Goal: Communication & Community: Share content

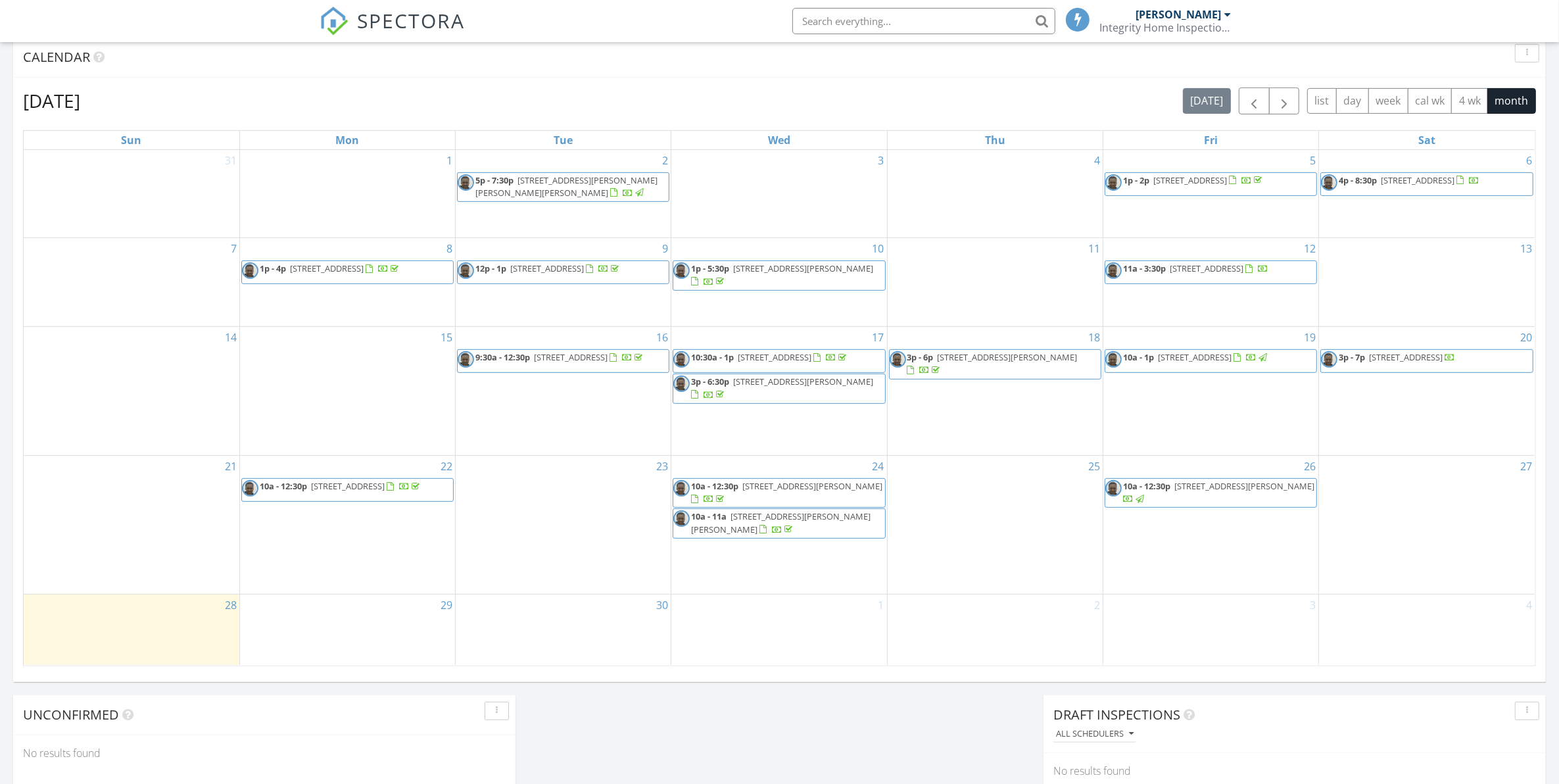
scroll to position [570, 0]
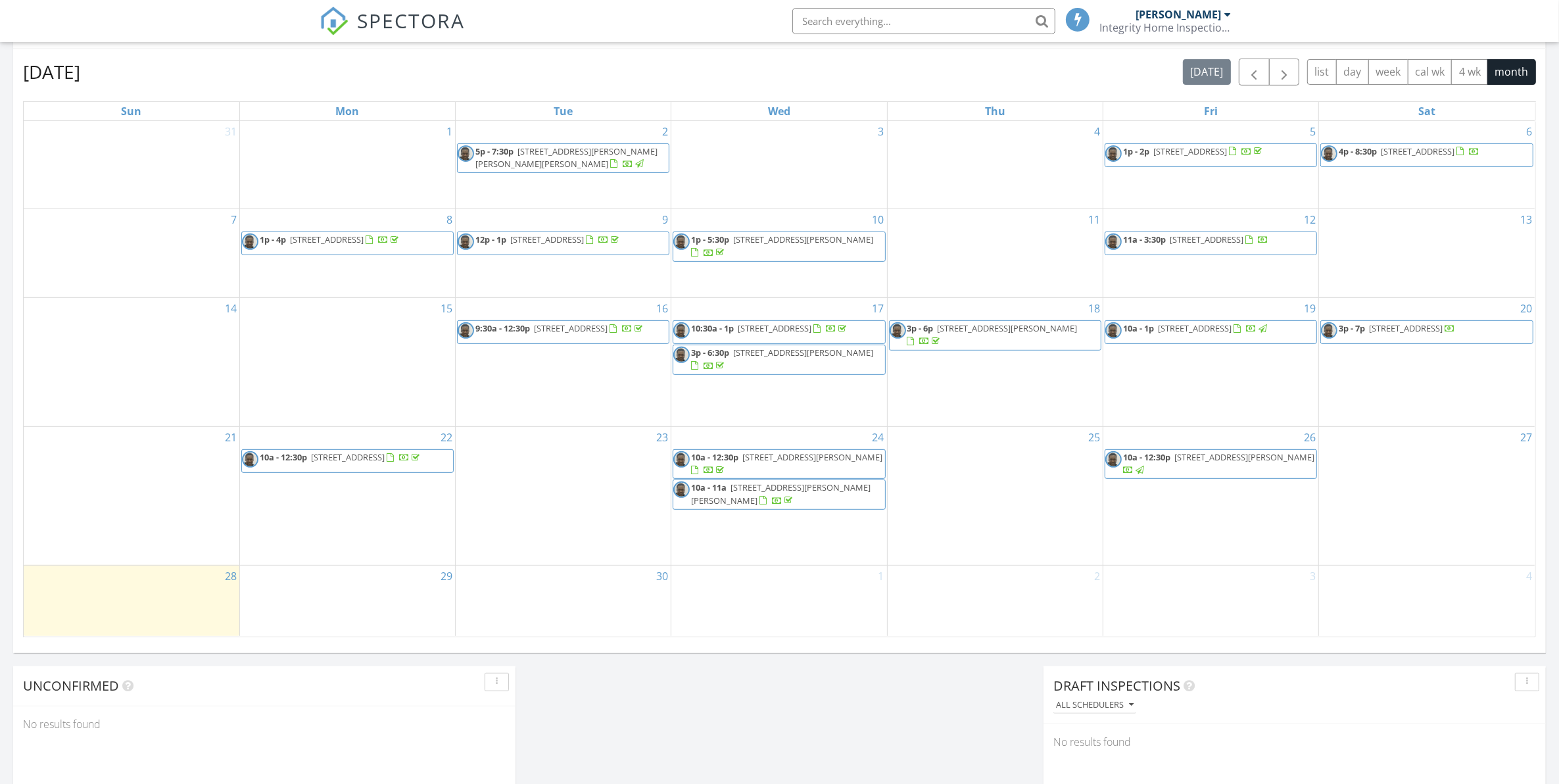
click at [1205, 471] on span "10a - 12:30p 9771 Dripping Springs , Denison 75021" at bounding box center [1210, 464] width 211 height 26
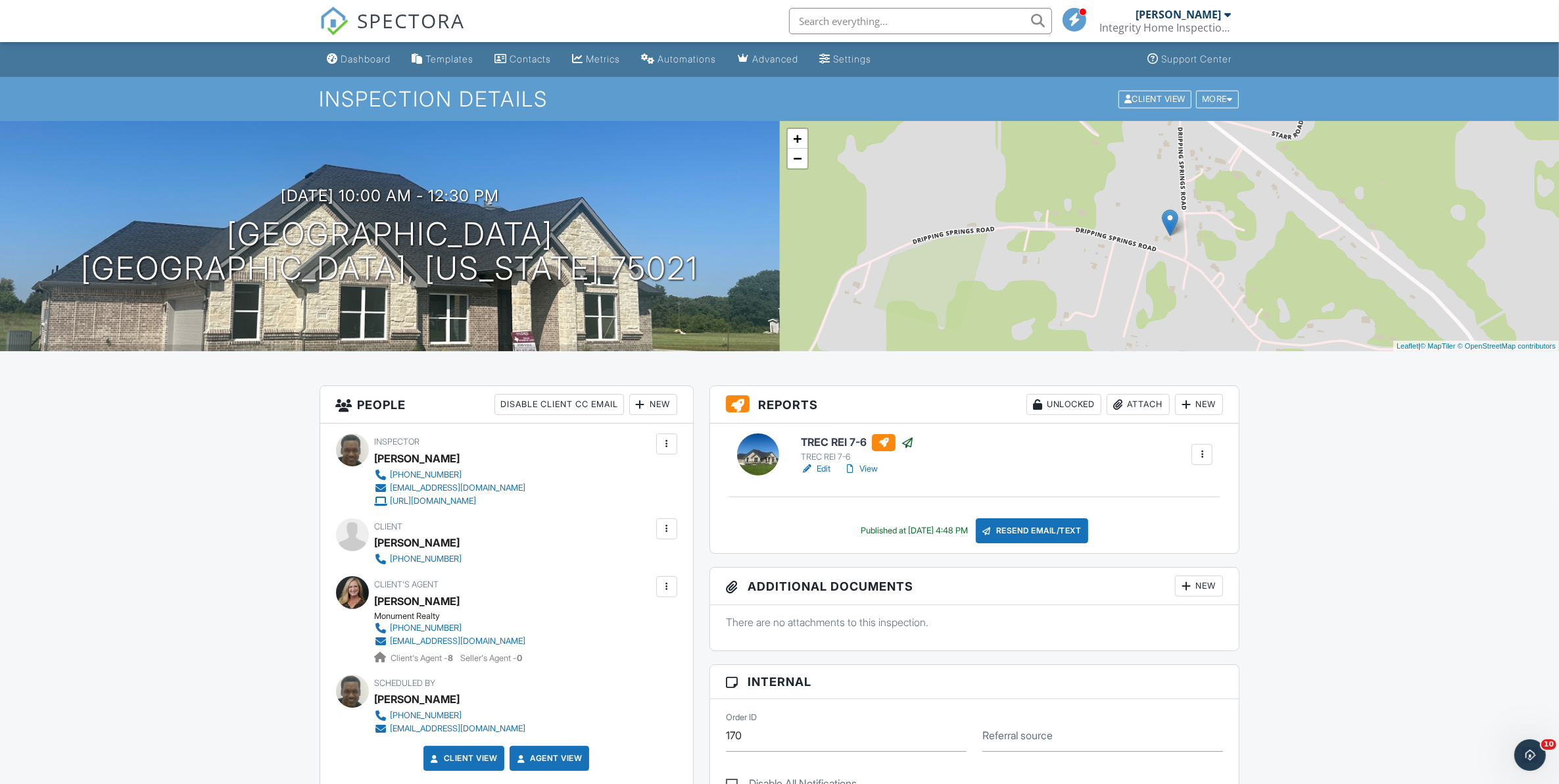
click at [1033, 536] on div "Resend Email/Text" at bounding box center [1032, 530] width 113 height 25
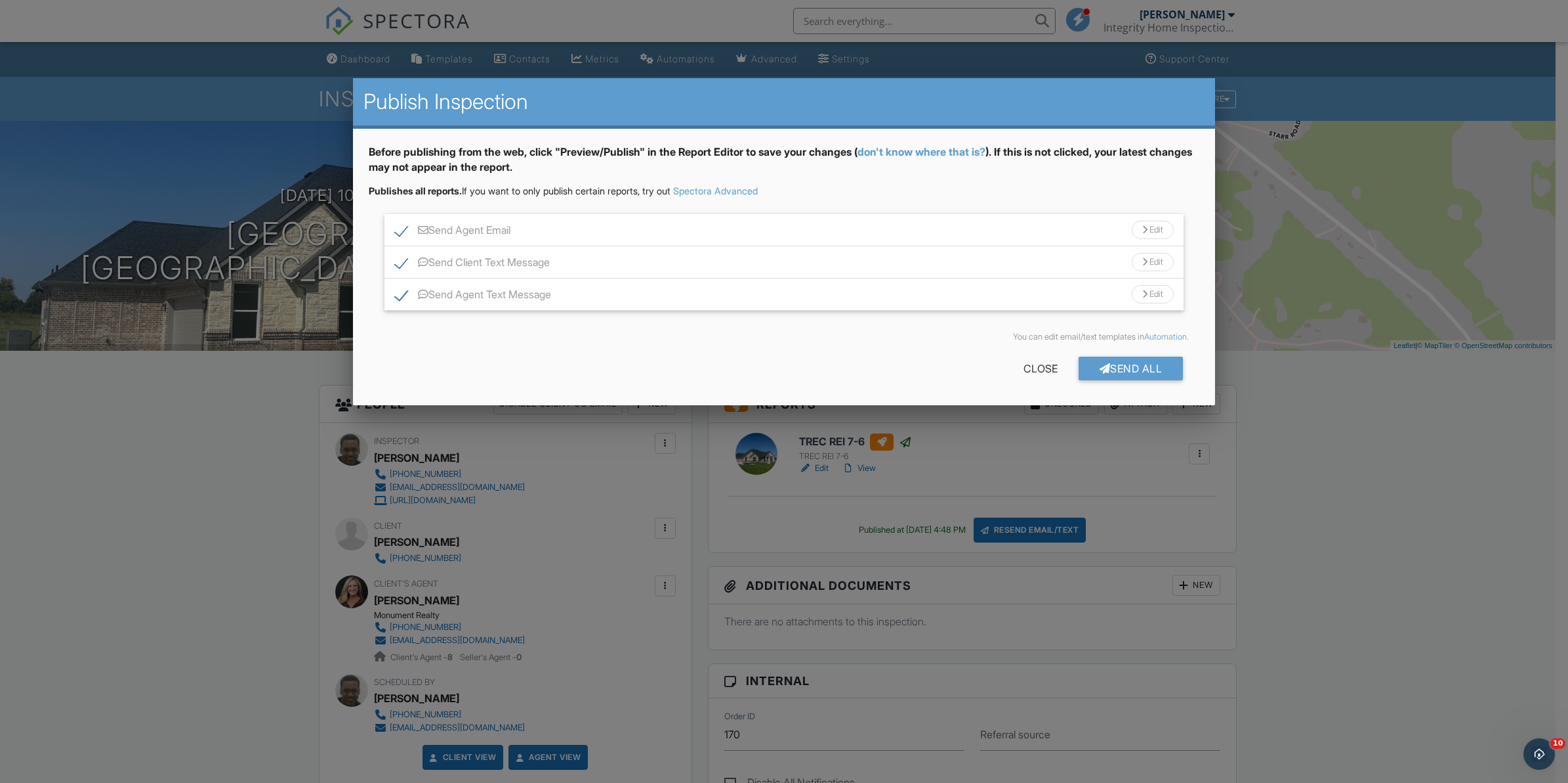
click at [398, 264] on label "Send Client Text Message" at bounding box center [472, 264] width 155 height 16
checkbox input "false"
click at [402, 230] on label "Send Agent Email" at bounding box center [453, 232] width 116 height 16
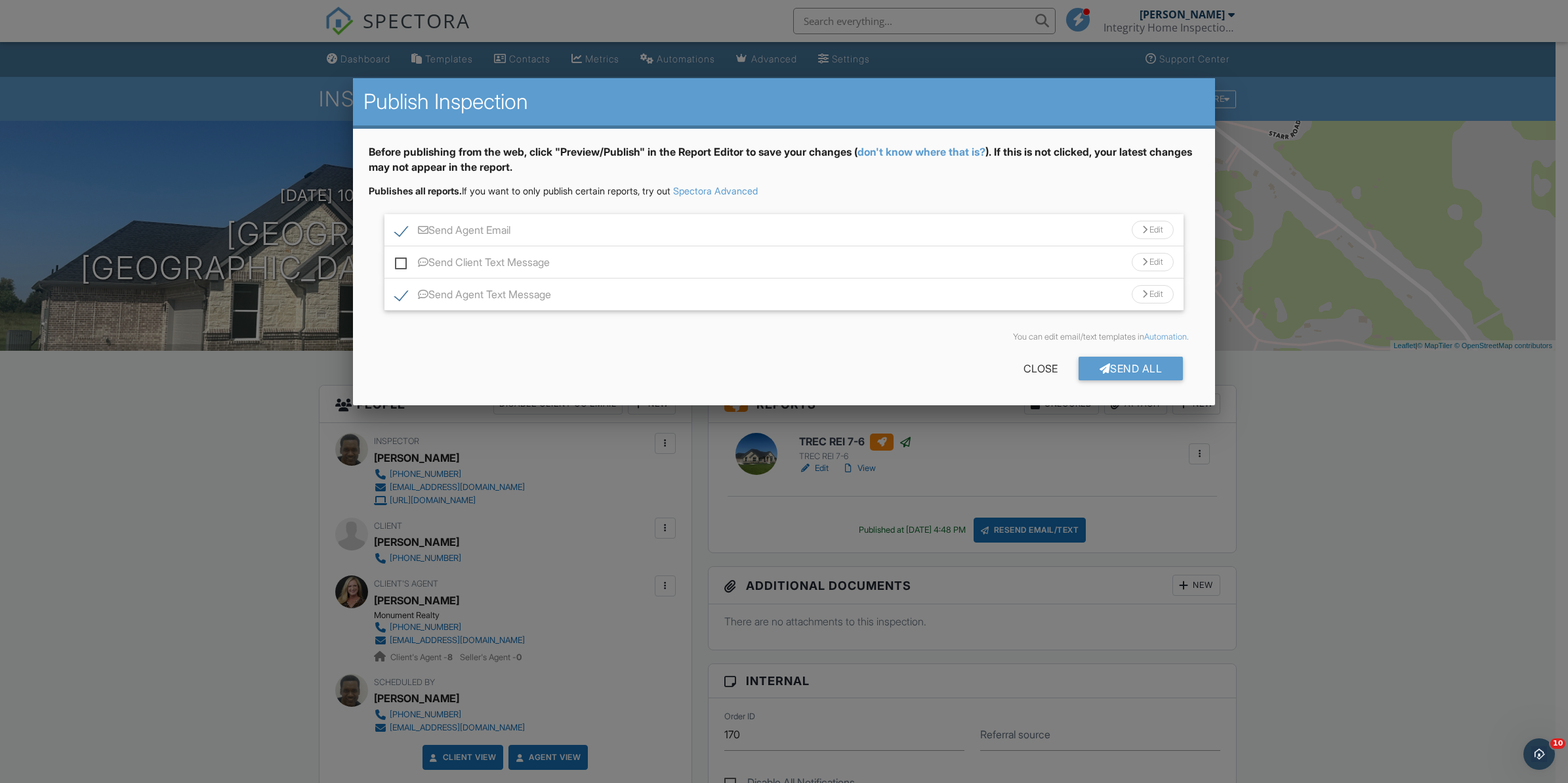
checkbox input "false"
click at [1123, 370] on div "Send All" at bounding box center [1131, 369] width 105 height 24
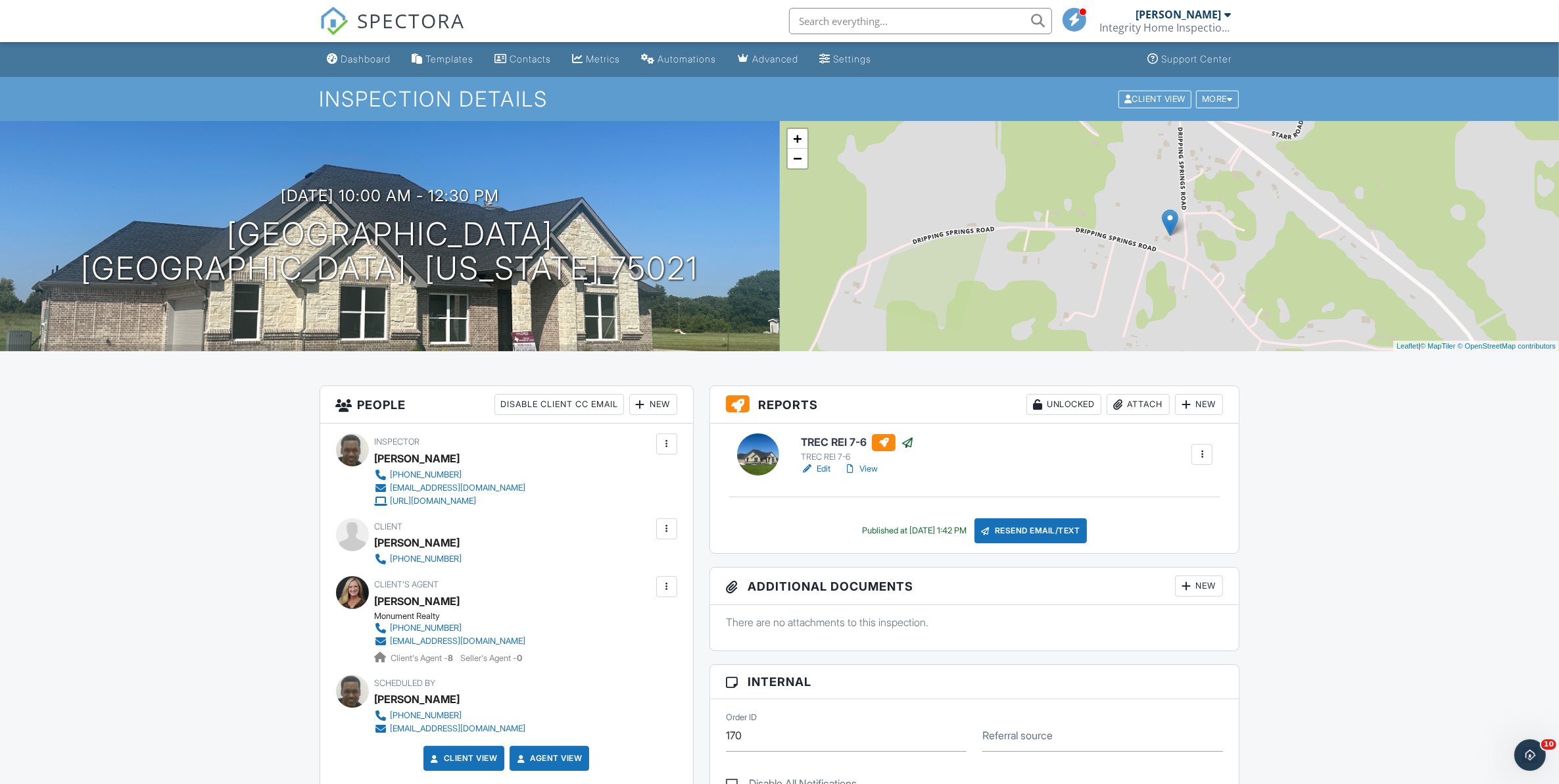
click at [872, 472] on link "View" at bounding box center [860, 468] width 34 height 13
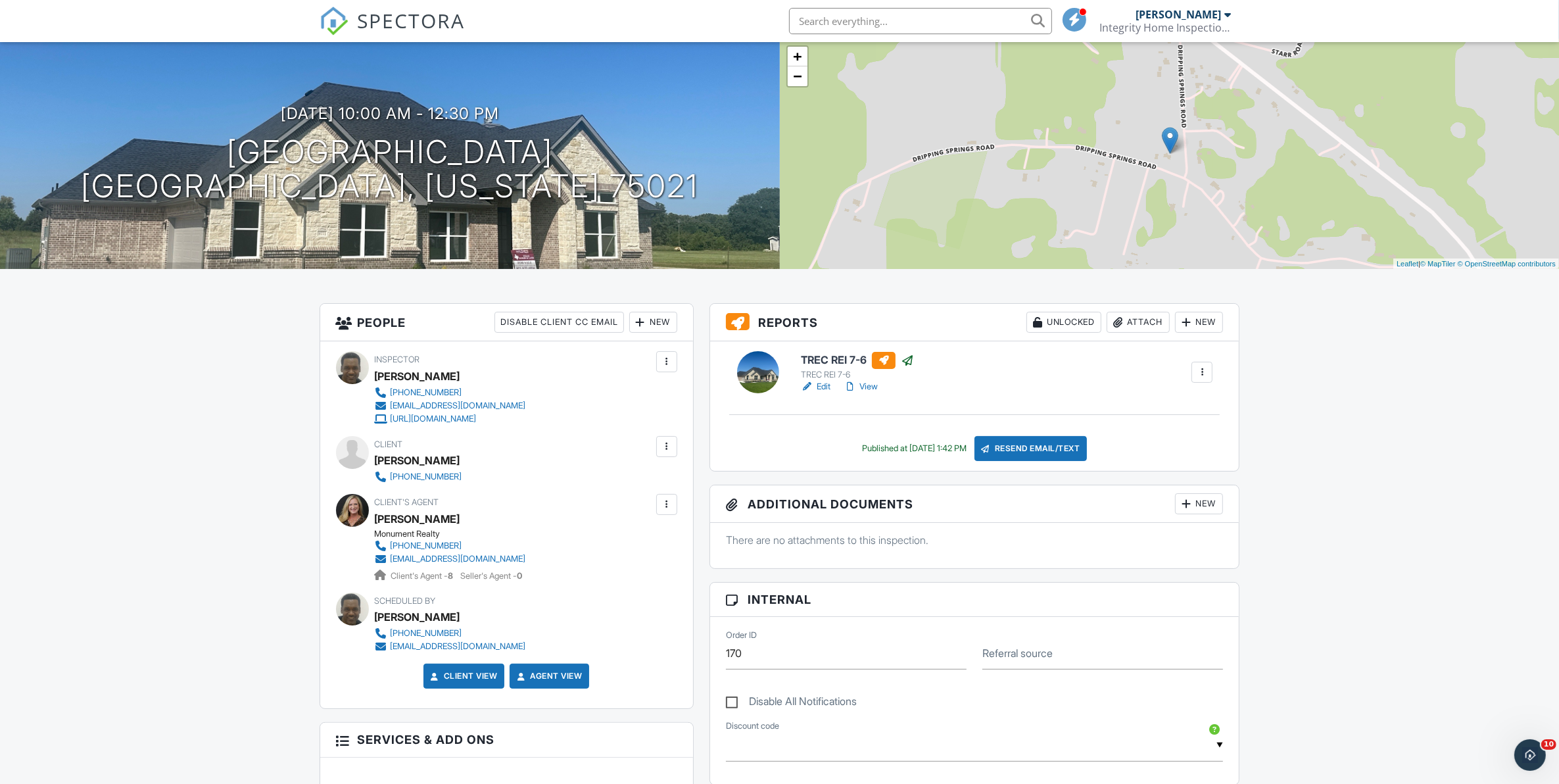
scroll to position [82, 0]
